Goal: Task Accomplishment & Management: Complete application form

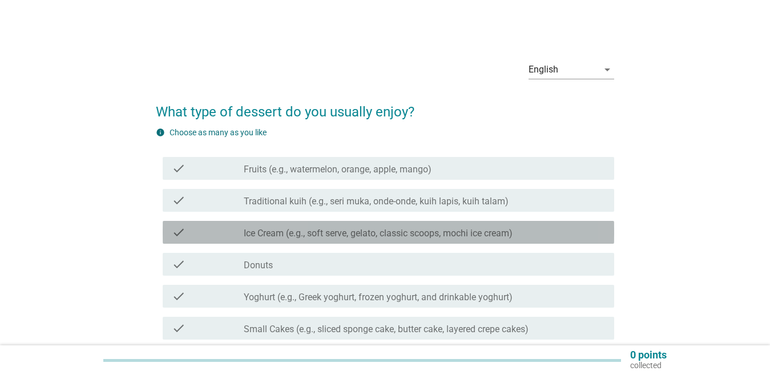
click at [345, 232] on label "Ice Cream (e.g., soft serve, gelato, classic scoops, mochi ice cream)" at bounding box center [378, 233] width 269 height 11
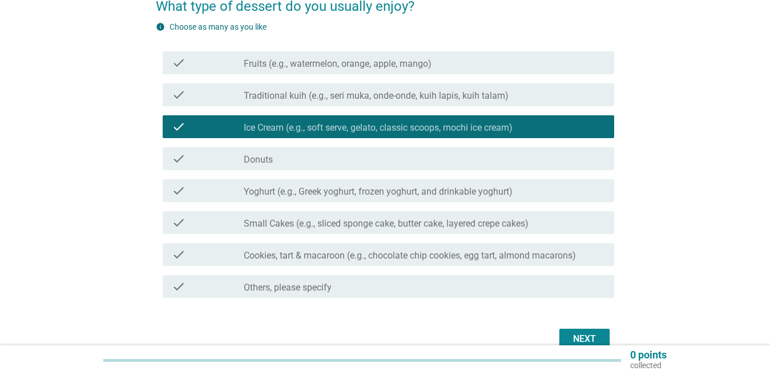
scroll to position [114, 0]
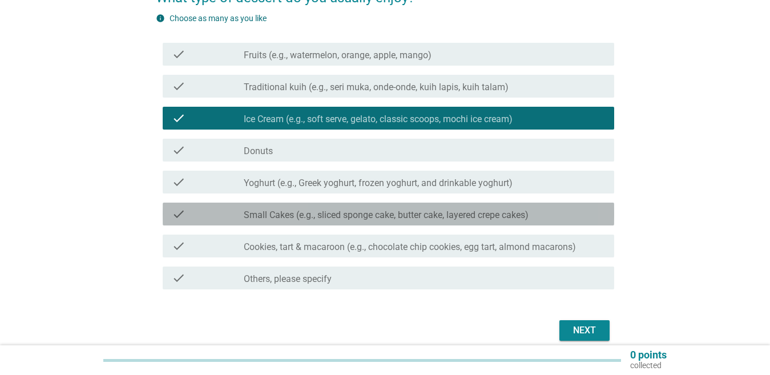
click at [345, 223] on div "check check_box_outline_blank Small Cakes (e.g., sliced sponge cake, butter cak…" at bounding box center [389, 214] width 452 height 23
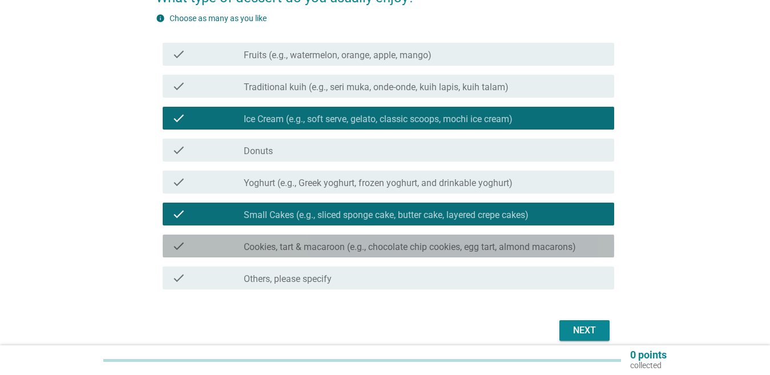
click at [345, 241] on div "check_box_outline_blank Cookies, tart & macaroon (e.g., chocolate chip cookies,…" at bounding box center [424, 246] width 361 height 14
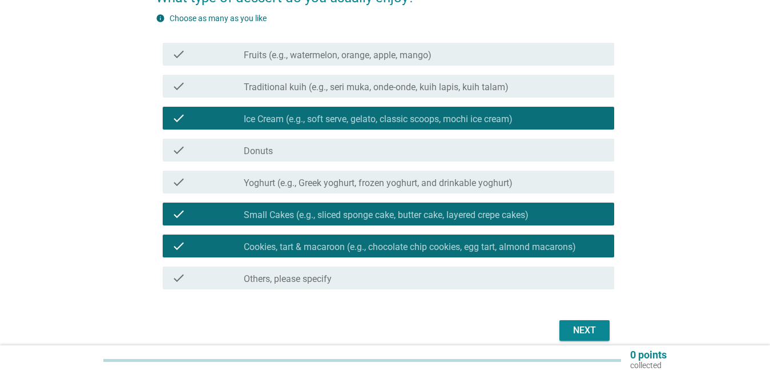
click at [336, 222] on div "check check_box_outline_blank Small Cakes (e.g., sliced sponge cake, butter cak…" at bounding box center [389, 214] width 452 height 23
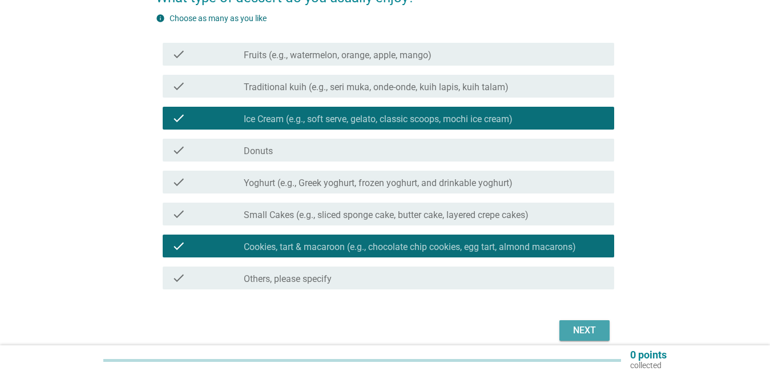
click at [569, 325] on div "Next" at bounding box center [585, 331] width 32 height 14
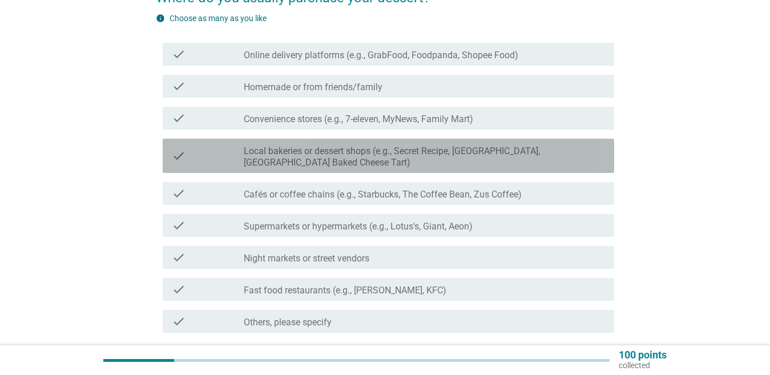
click at [331, 143] on div "check_box_outline_blank Local bakeries or dessert shops (e.g., Secret Recipe, L…" at bounding box center [424, 155] width 361 height 25
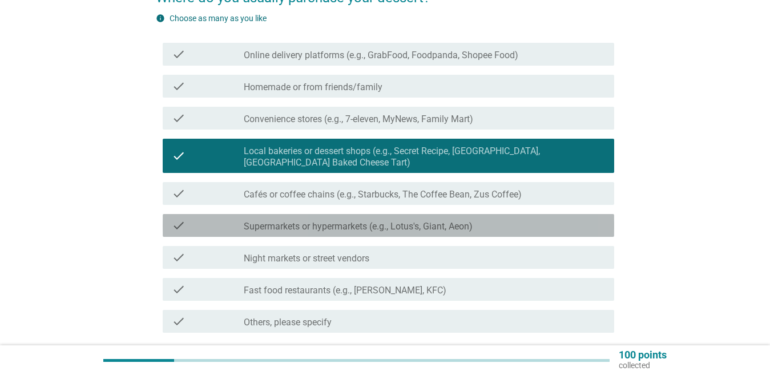
click at [313, 227] on label "Supermarkets or hypermarkets (e.g., Lotus's, Giant, Aeon)" at bounding box center [358, 226] width 229 height 11
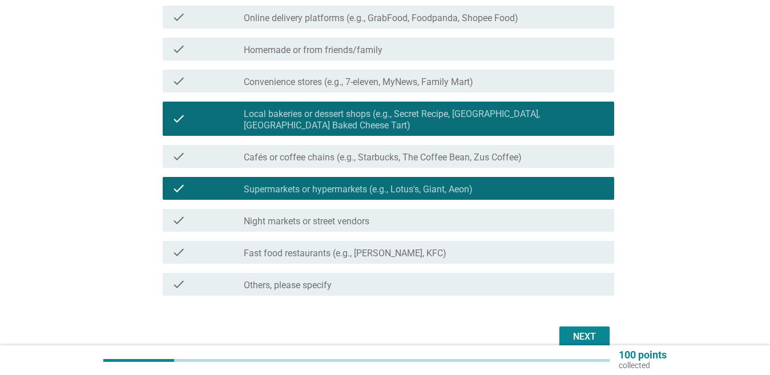
scroll to position [171, 0]
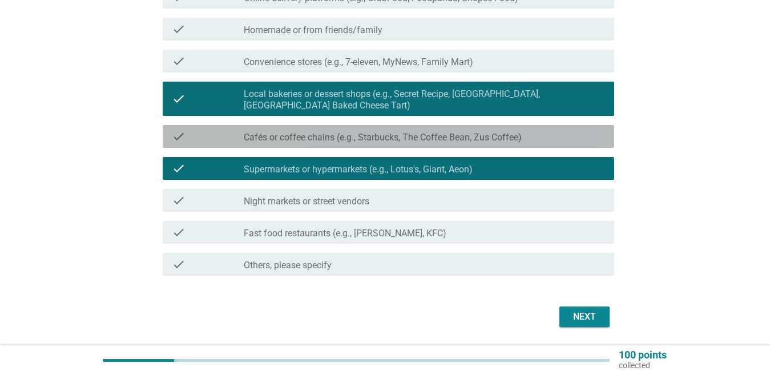
click at [431, 129] on div "check check_box_outline_blank Cafés or coffee chains (e.g., Starbucks, The Coff…" at bounding box center [389, 136] width 452 height 23
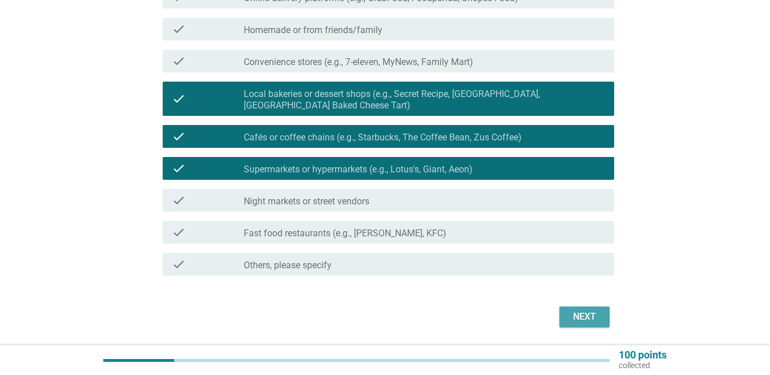
click at [585, 315] on div "Next" at bounding box center [585, 317] width 32 height 14
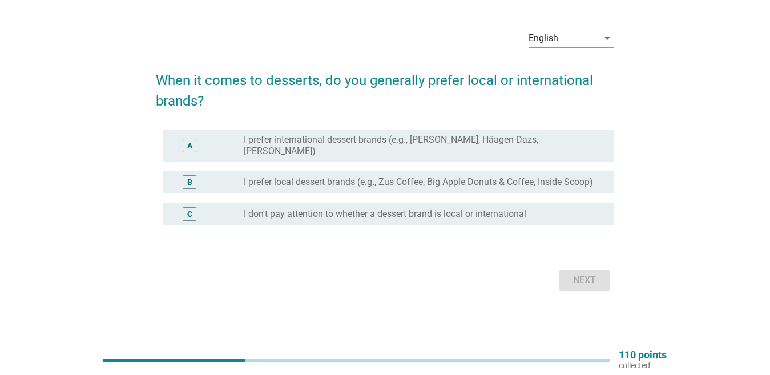
scroll to position [0, 0]
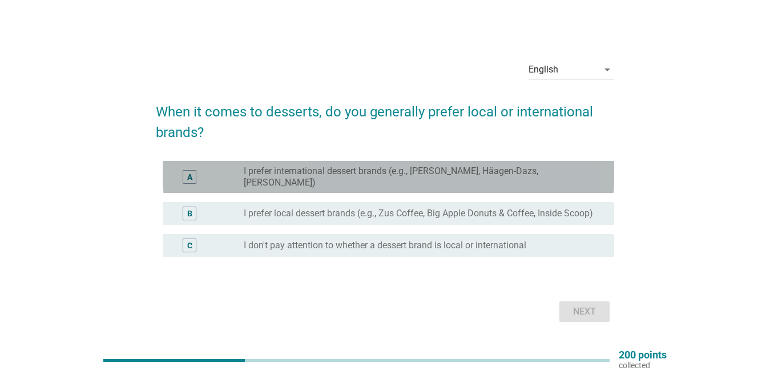
click at [323, 180] on label "I prefer international dessert brands (e.g., [PERSON_NAME], Häagen-Dazs, [PERSO…" at bounding box center [420, 177] width 352 height 23
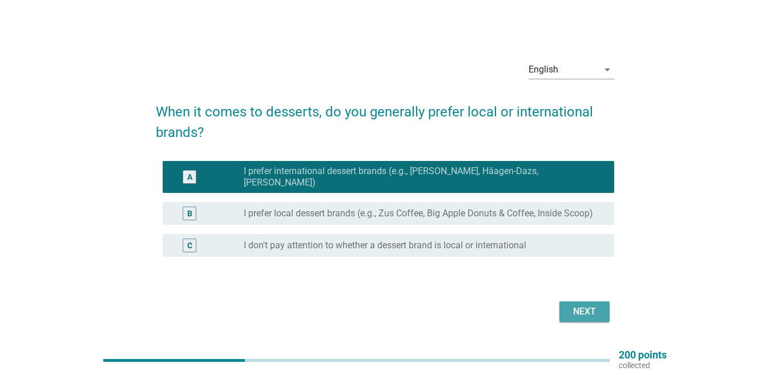
click at [574, 305] on div "Next" at bounding box center [585, 312] width 32 height 14
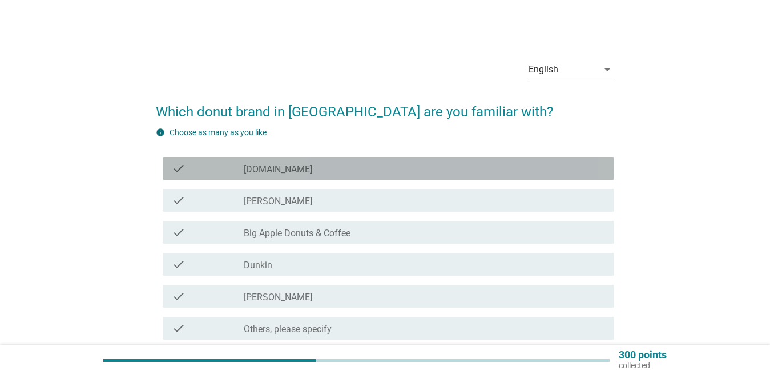
click at [304, 159] on div "check check_box_outline_blank [DOMAIN_NAME]" at bounding box center [389, 168] width 452 height 23
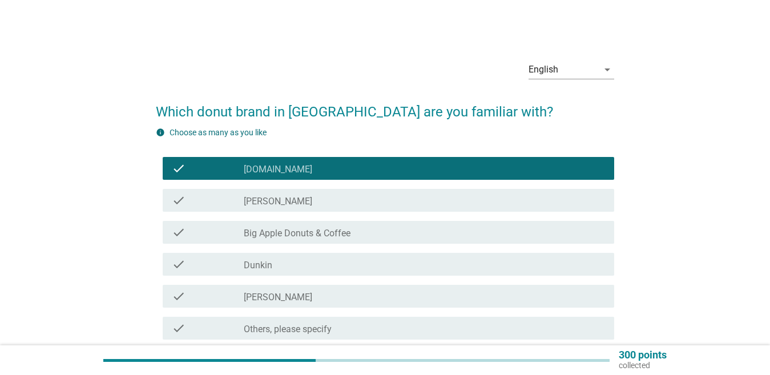
click at [383, 240] on div "check check_box_outline_blank Big Apple Donuts & Coffee" at bounding box center [389, 232] width 452 height 23
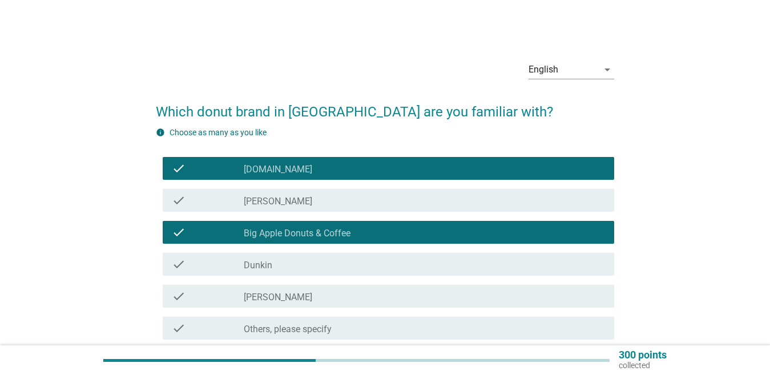
click at [361, 260] on div "check_box_outline_blank Dunkin" at bounding box center [424, 265] width 361 height 14
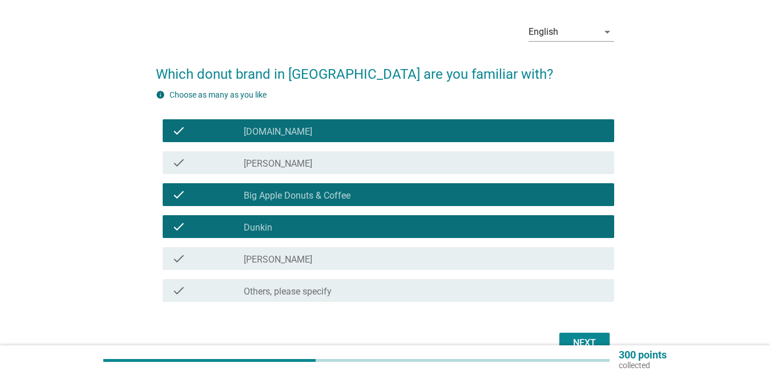
scroll to position [100, 0]
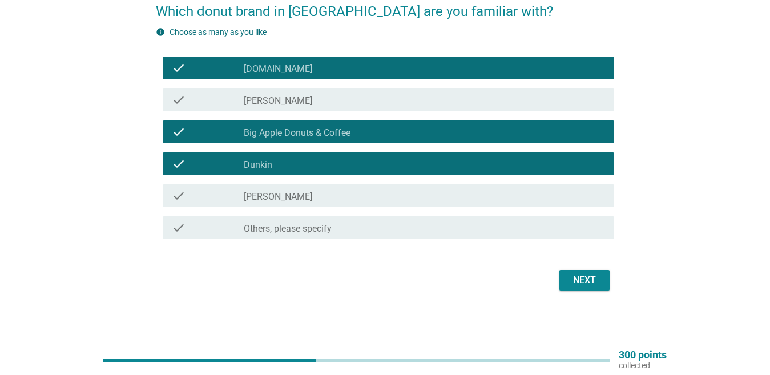
click at [594, 272] on button "Next" at bounding box center [585, 280] width 50 height 21
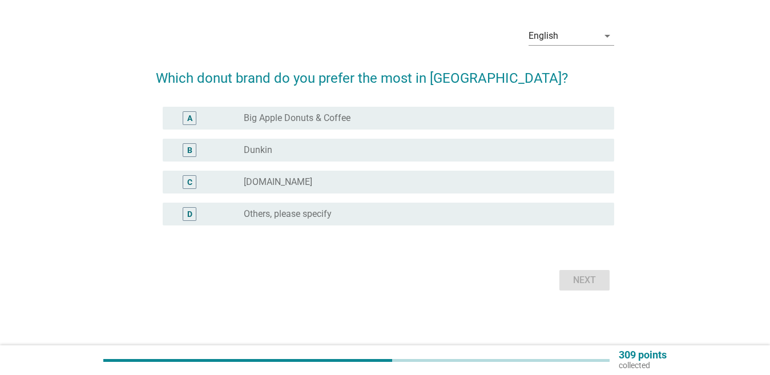
scroll to position [0, 0]
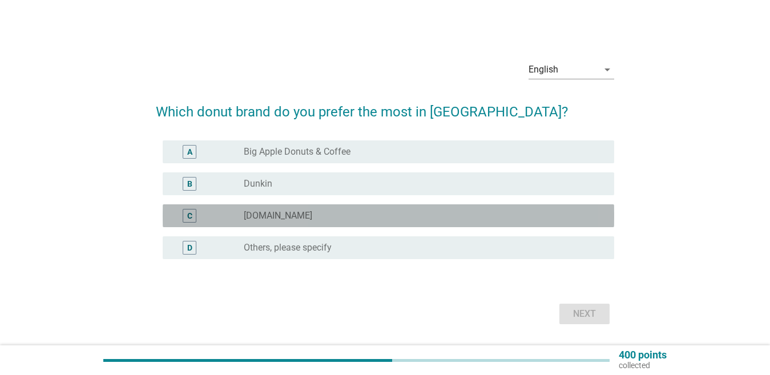
click at [300, 209] on div "radio_button_unchecked [DOMAIN_NAME]" at bounding box center [424, 216] width 361 height 14
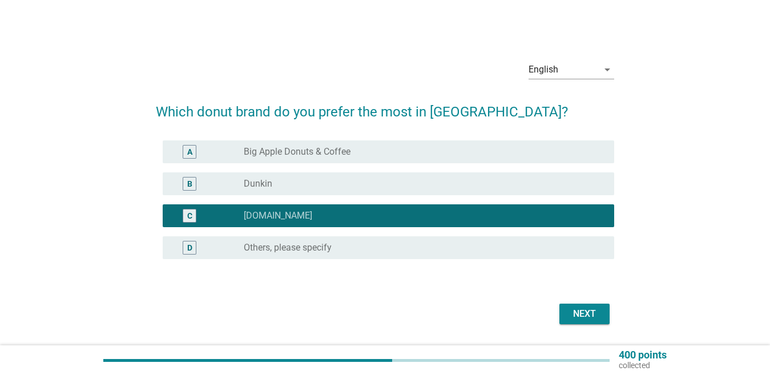
click at [328, 190] on div "radio_button_unchecked Dunkin" at bounding box center [424, 184] width 361 height 14
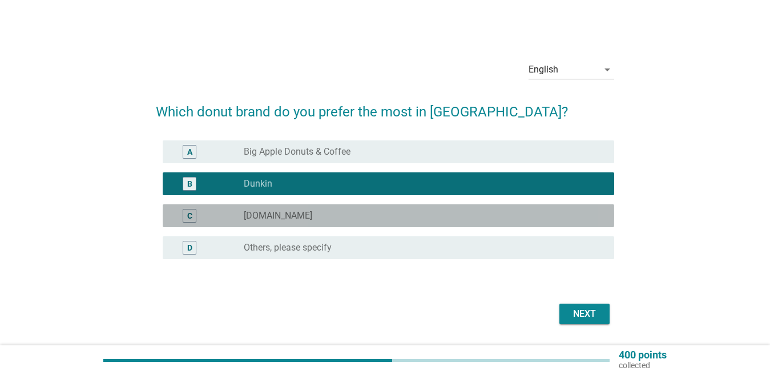
click at [324, 213] on div "radio_button_unchecked [DOMAIN_NAME]" at bounding box center [420, 215] width 352 height 11
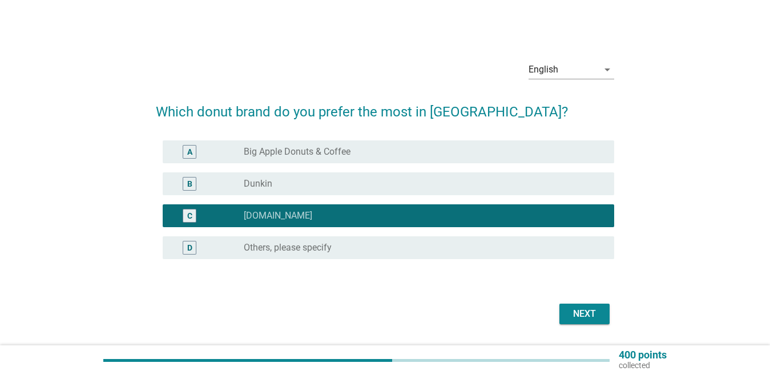
click at [579, 319] on div "Next" at bounding box center [585, 314] width 32 height 14
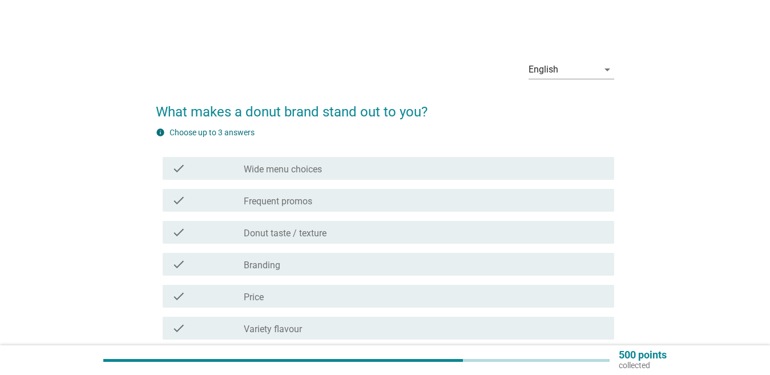
click at [341, 176] on div "check check_box_outline_blank Wide menu choices" at bounding box center [389, 168] width 452 height 23
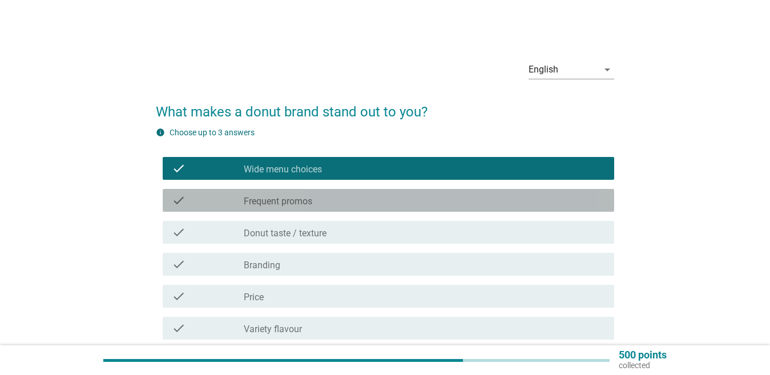
click at [354, 205] on div "check_box_outline_blank Frequent promos" at bounding box center [424, 201] width 361 height 14
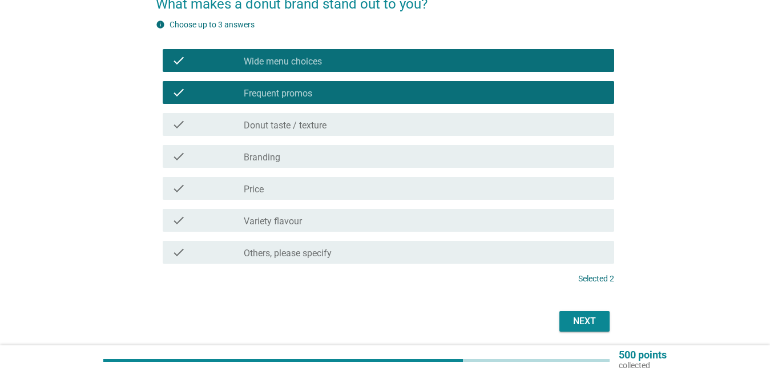
scroll to position [114, 0]
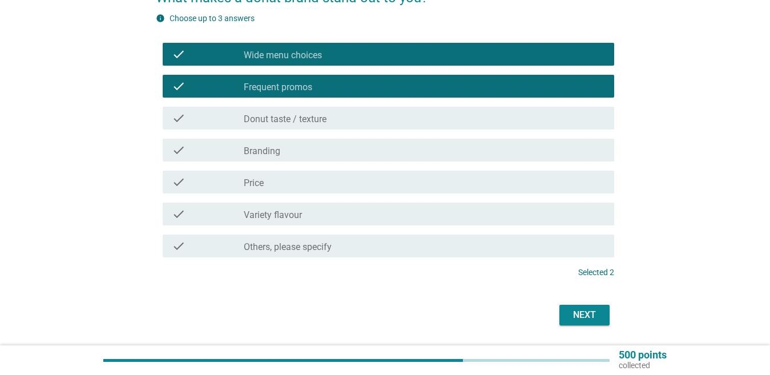
click at [319, 147] on div "check_box_outline_blank Branding" at bounding box center [424, 150] width 361 height 14
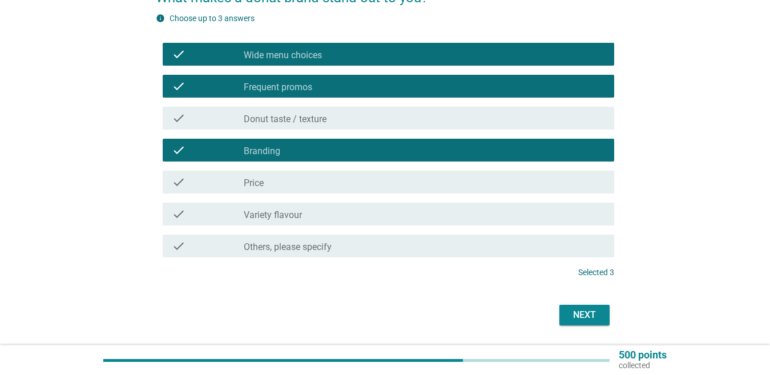
click at [322, 175] on div "check check_box_outline_blank Price" at bounding box center [389, 182] width 452 height 23
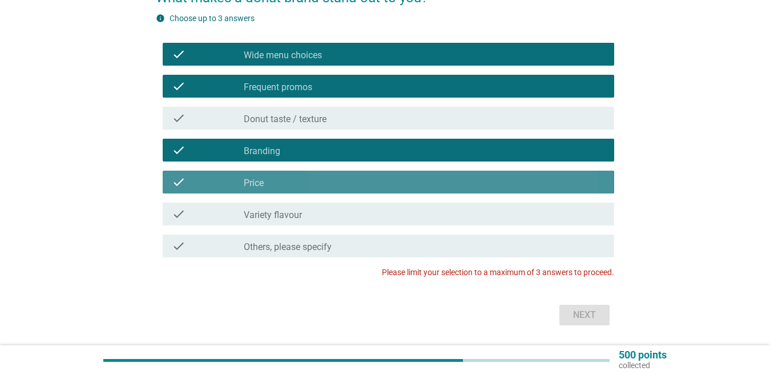
click at [349, 183] on div "check_box_outline_blank Price" at bounding box center [424, 182] width 361 height 14
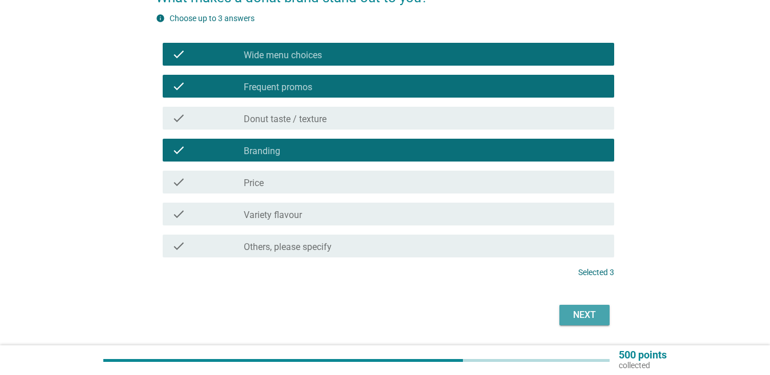
click at [588, 311] on div "Next" at bounding box center [585, 315] width 32 height 14
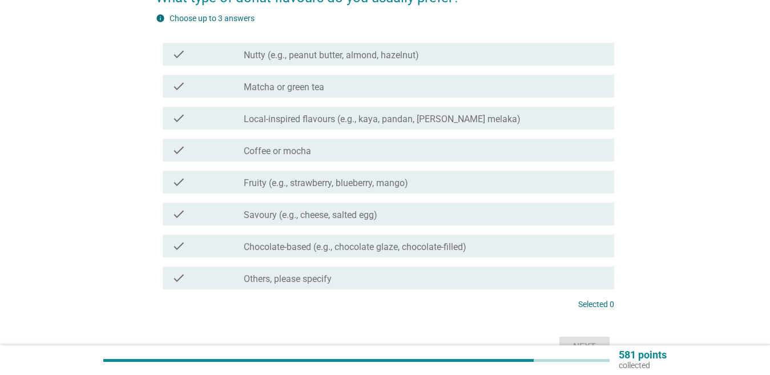
scroll to position [0, 0]
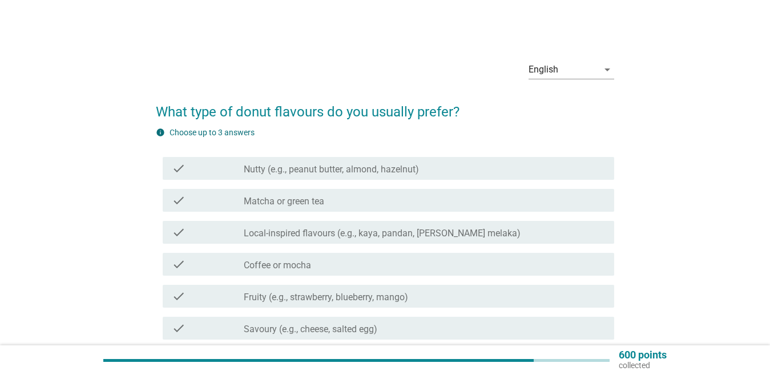
click at [702, 187] on div "English arrow_drop_down What type of donut flavours do you usually prefer? info…" at bounding box center [384, 263] width 715 height 442
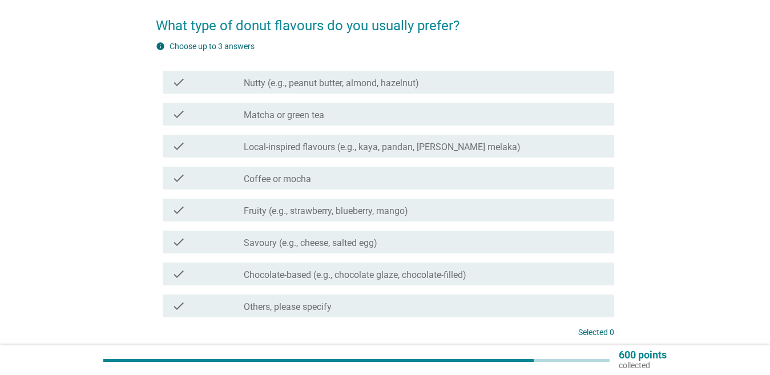
scroll to position [114, 0]
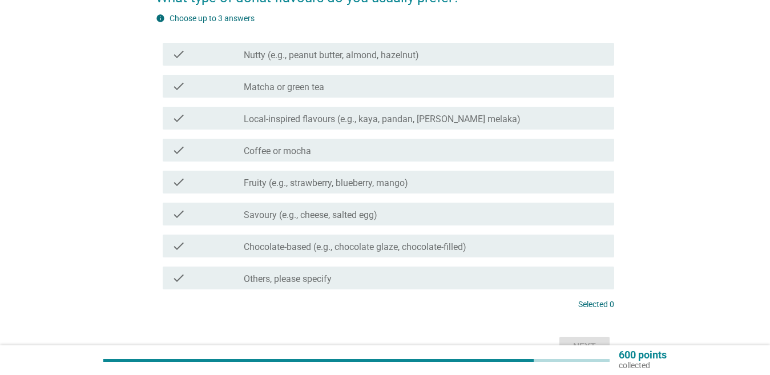
click at [413, 218] on div "check_box_outline_blank Savoury (e.g., cheese, salted egg)" at bounding box center [424, 214] width 361 height 14
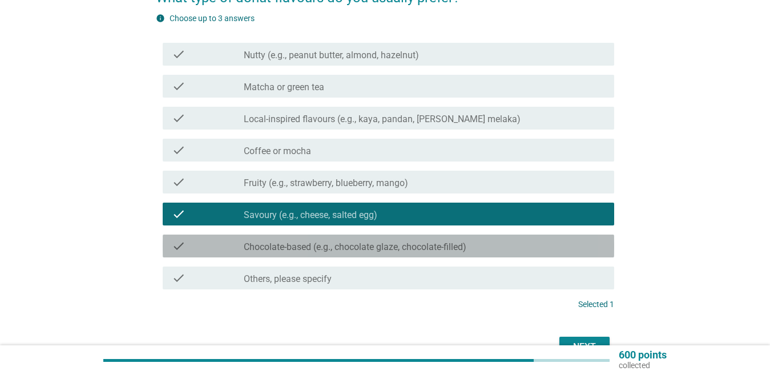
click at [410, 247] on label "Chocolate-based (e.g., chocolate glaze, chocolate-filled)" at bounding box center [355, 247] width 223 height 11
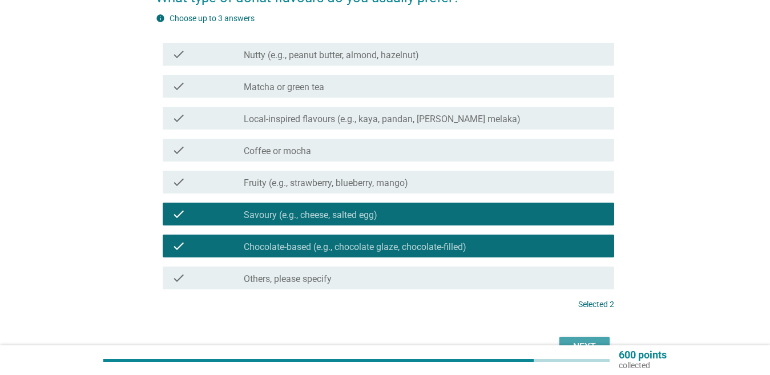
click at [583, 340] on div "Next" at bounding box center [585, 347] width 32 height 14
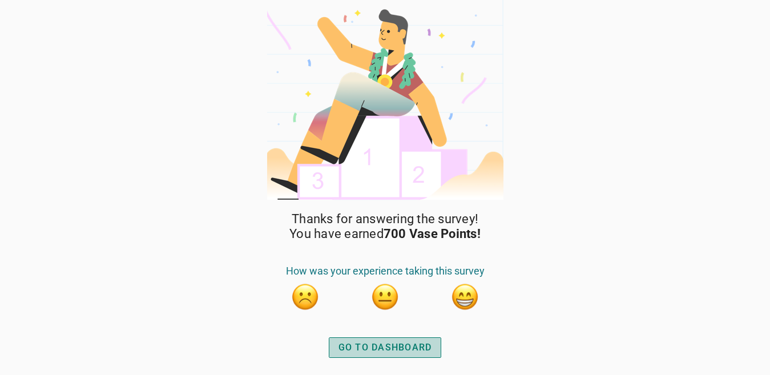
click at [405, 343] on div "GO TO DASHBOARD" at bounding box center [386, 348] width 94 height 14
